Goal: Find specific page/section: Find specific page/section

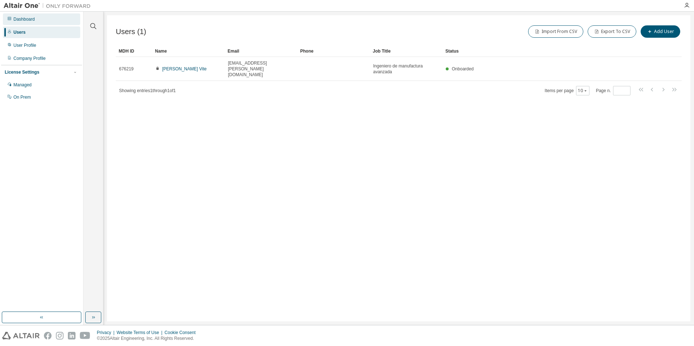
click at [23, 20] on div "Dashboard" at bounding box center [23, 19] width 21 height 6
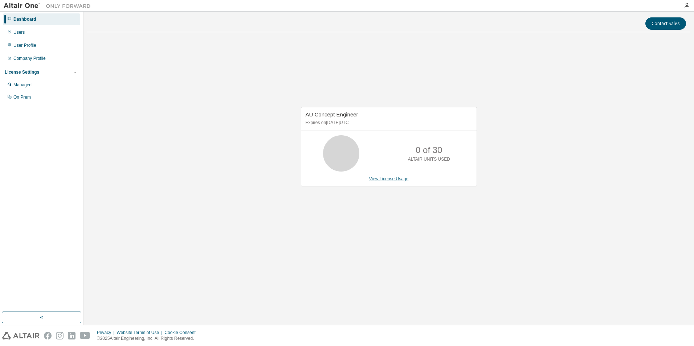
click at [398, 177] on link "View License Usage" at bounding box center [389, 178] width 40 height 5
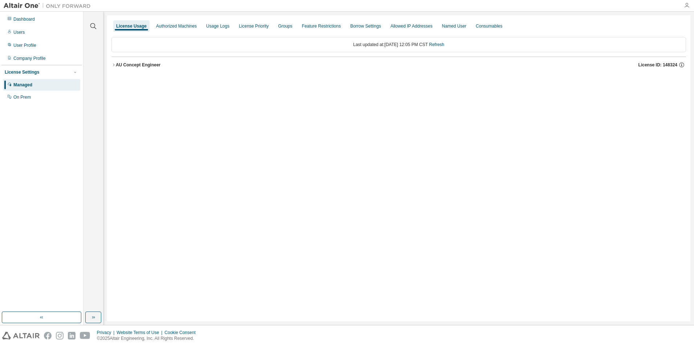
click at [684, 4] on icon "button" at bounding box center [687, 6] width 6 height 6
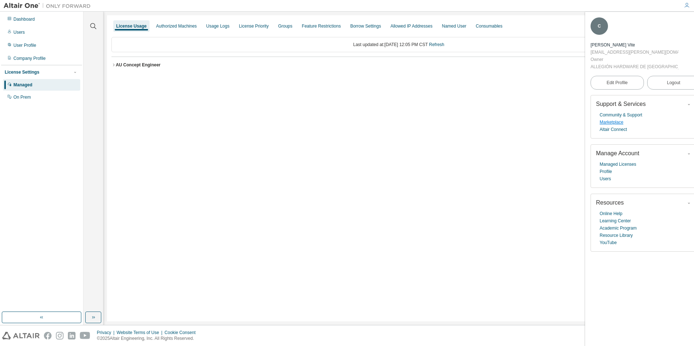
click at [619, 122] on link "Marketplace" at bounding box center [612, 122] width 24 height 7
